Goal: Task Accomplishment & Management: Use online tool/utility

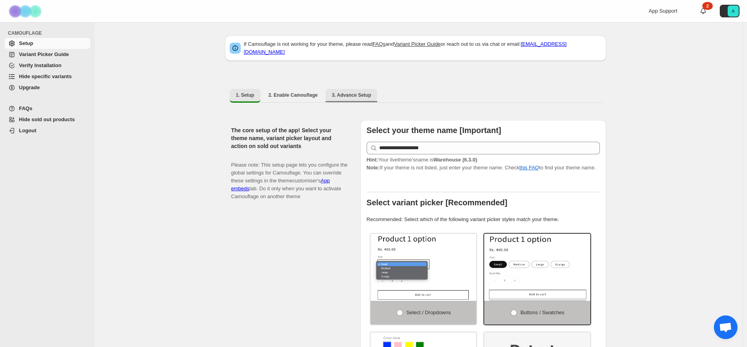
click at [357, 92] on span "3. Advance Setup" at bounding box center [351, 95] width 39 height 6
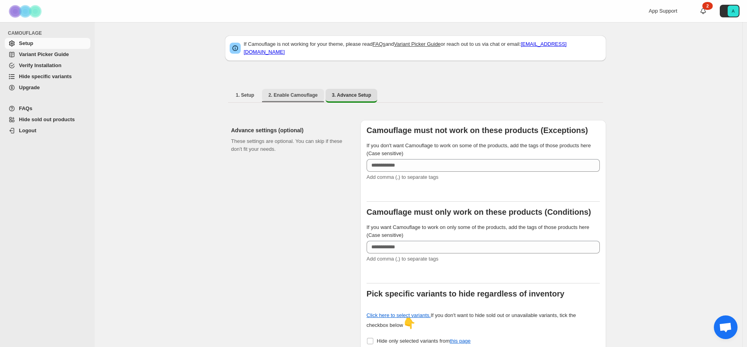
click at [297, 92] on span "2. Enable Camouflage" at bounding box center [292, 95] width 49 height 6
select select "**********"
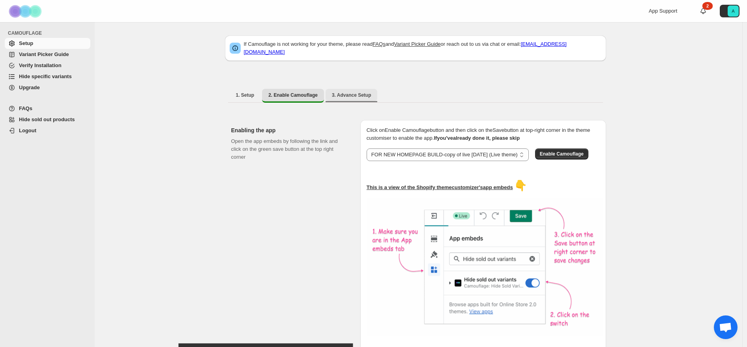
click at [339, 92] on span "3. Advance Setup" at bounding box center [351, 95] width 39 height 6
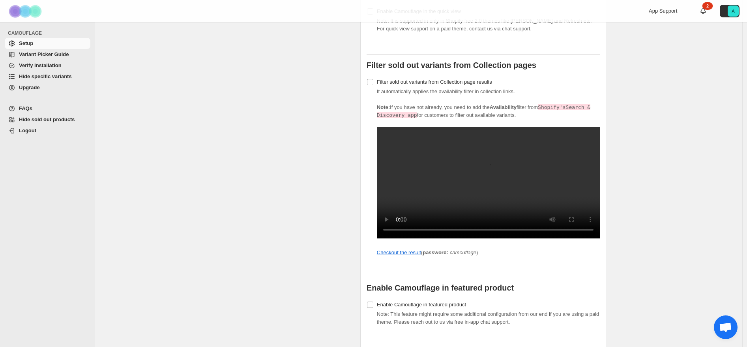
scroll to position [672, 0]
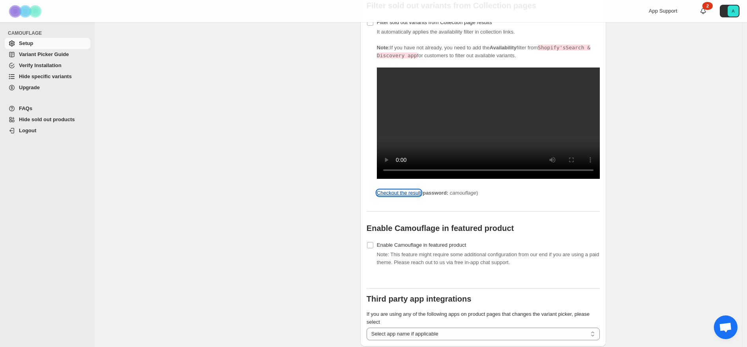
click at [410, 196] on link "Checkout the result" at bounding box center [399, 193] width 44 height 6
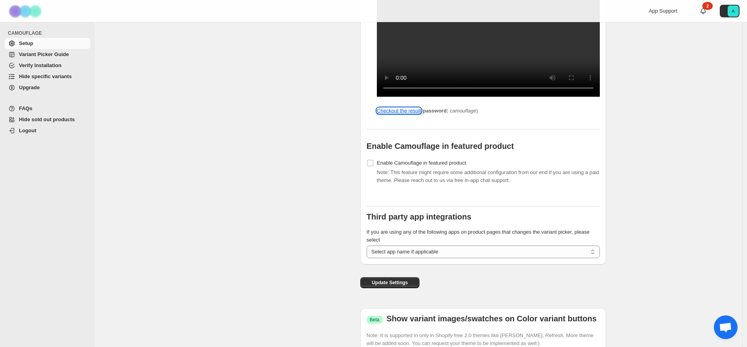
scroll to position [791, 0]
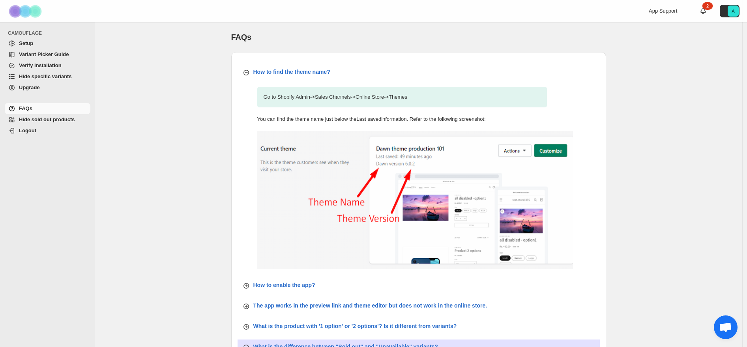
scroll to position [253, 0]
